Goal: Task Accomplishment & Management: Manage account settings

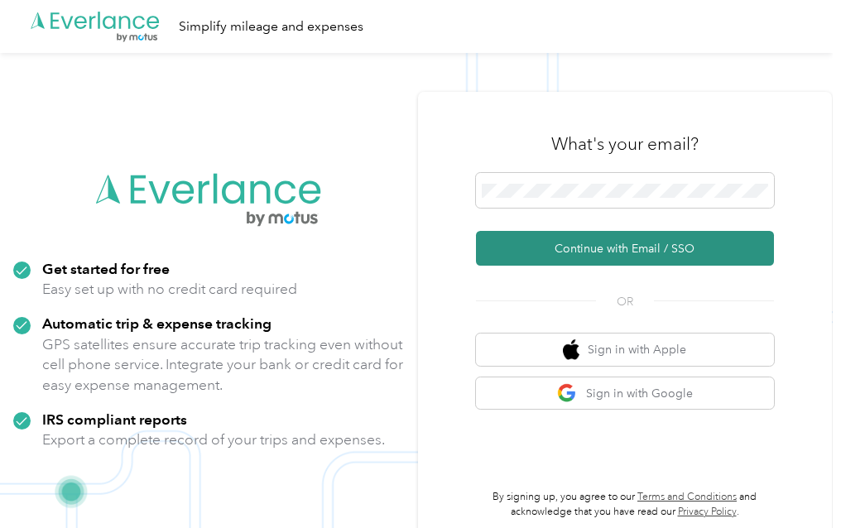
click at [558, 256] on button "Continue with Email / SSO" at bounding box center [625, 248] width 298 height 35
